Goal: Task Accomplishment & Management: Use online tool/utility

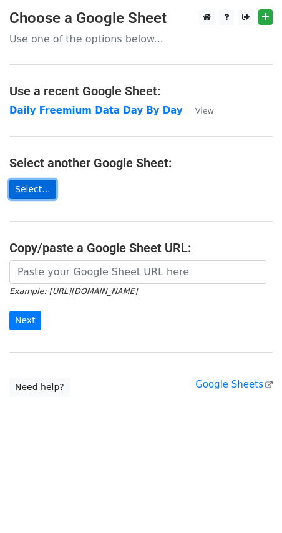
click at [34, 185] on link "Select..." at bounding box center [32, 189] width 47 height 19
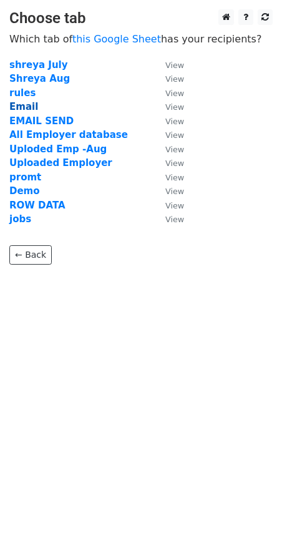
click at [22, 109] on strong "Email" at bounding box center [23, 106] width 29 height 11
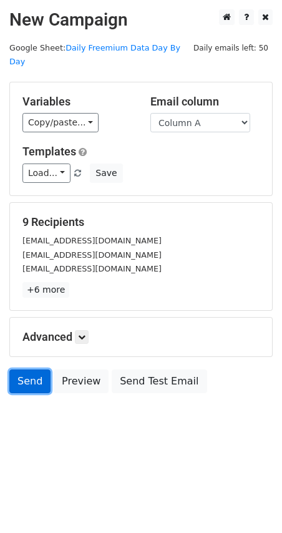
click at [29, 370] on link "Send" at bounding box center [29, 381] width 41 height 24
